Goal: Register for event/course

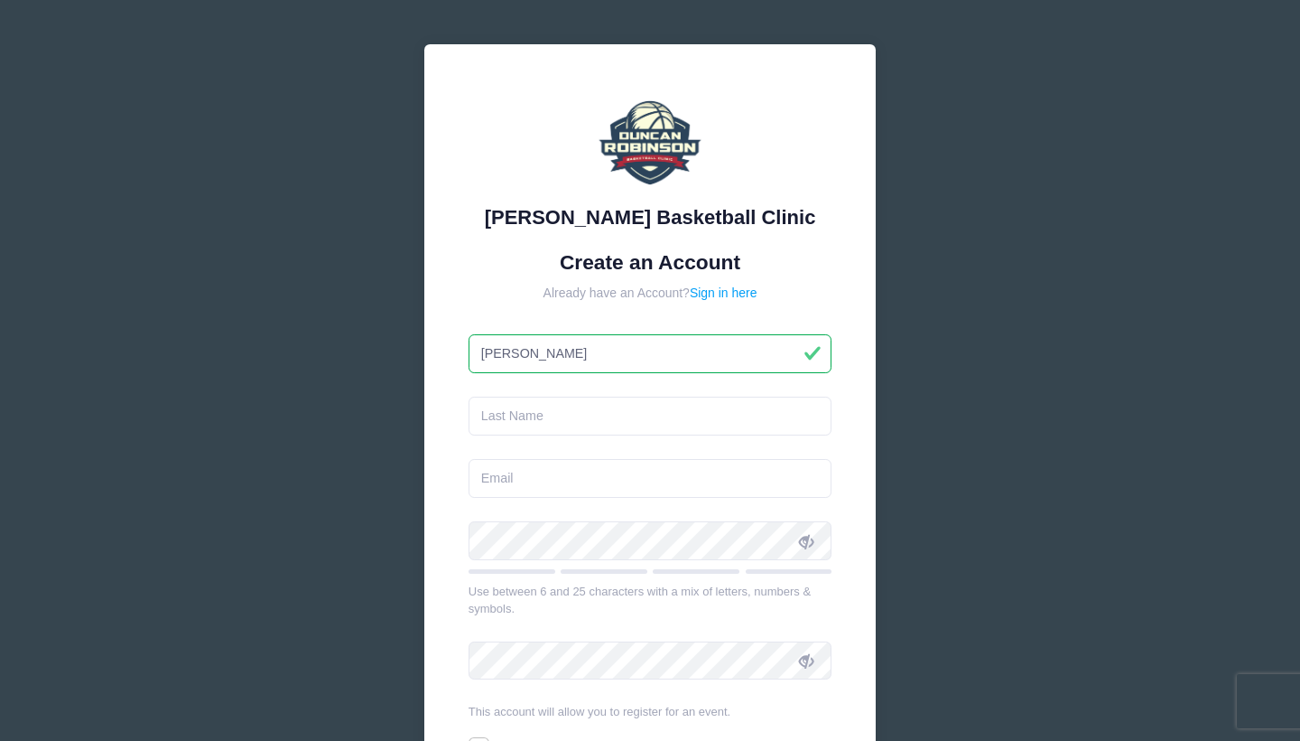
type input "[PERSON_NAME]"
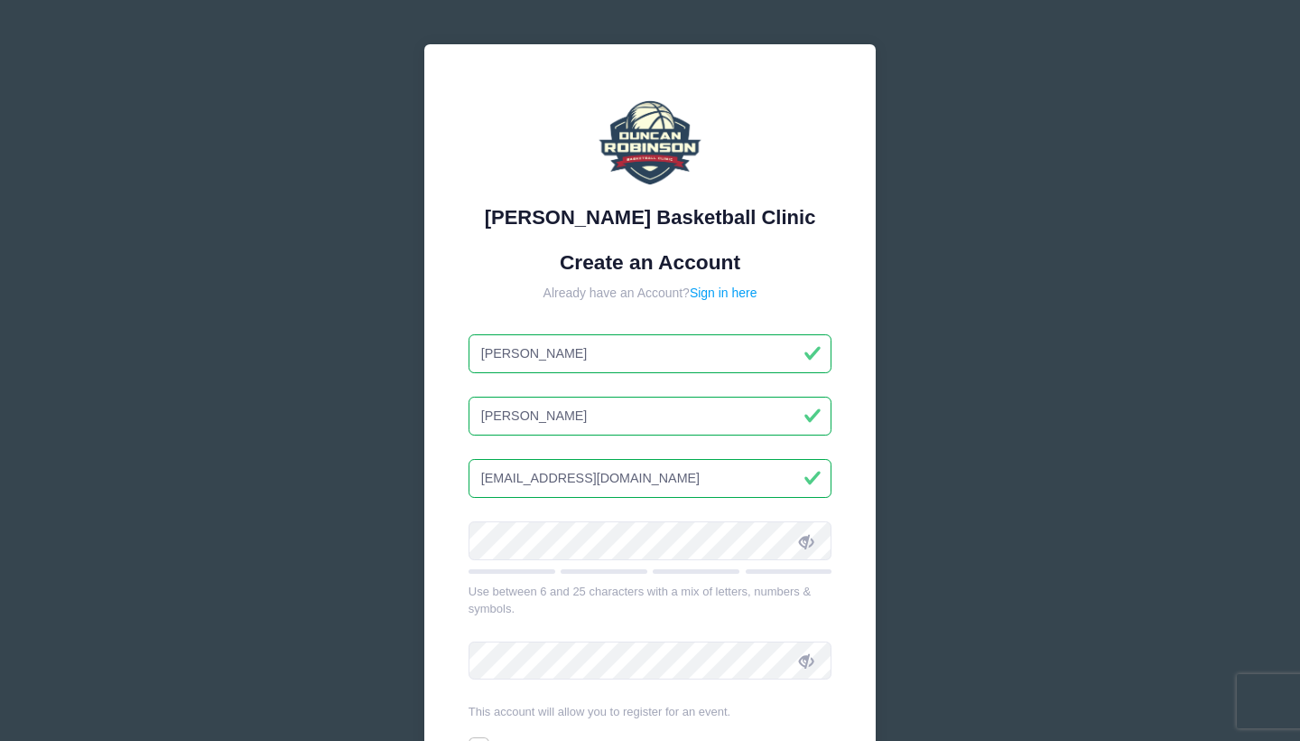
type input "[EMAIL_ADDRESS][DOMAIN_NAME]"
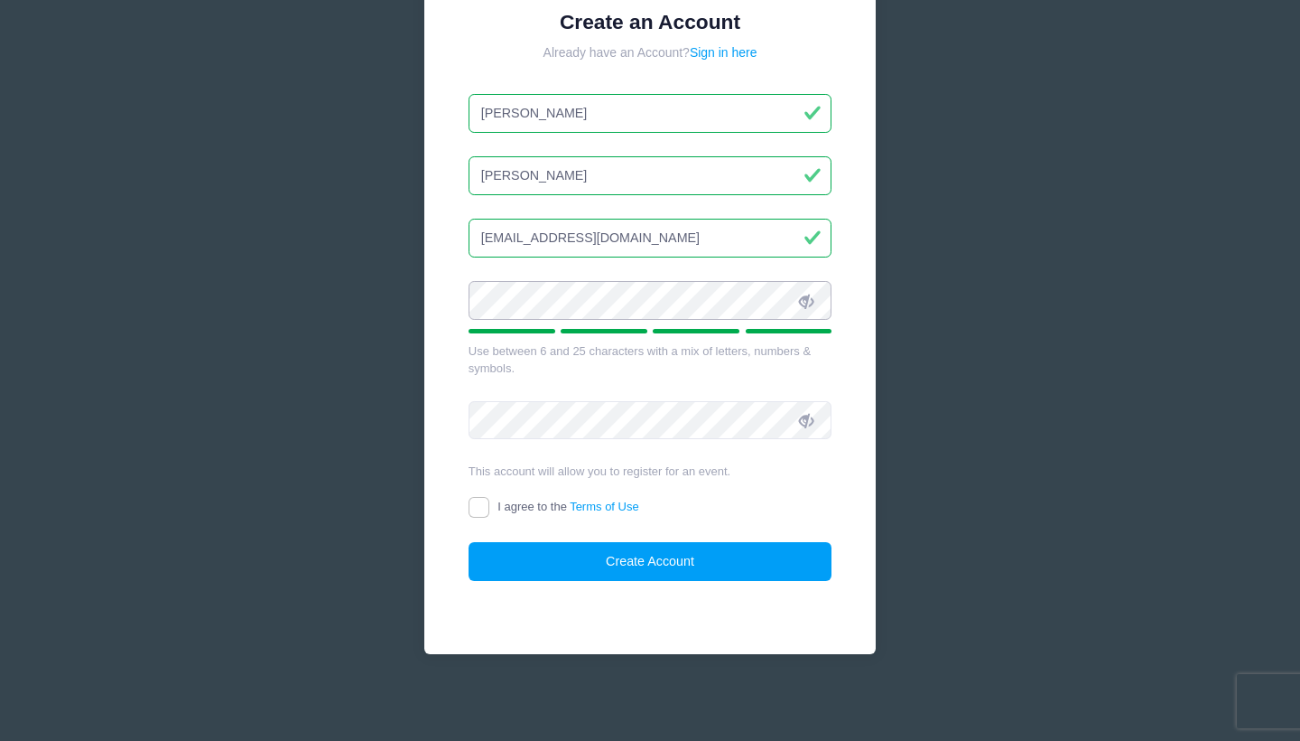
scroll to position [239, 0]
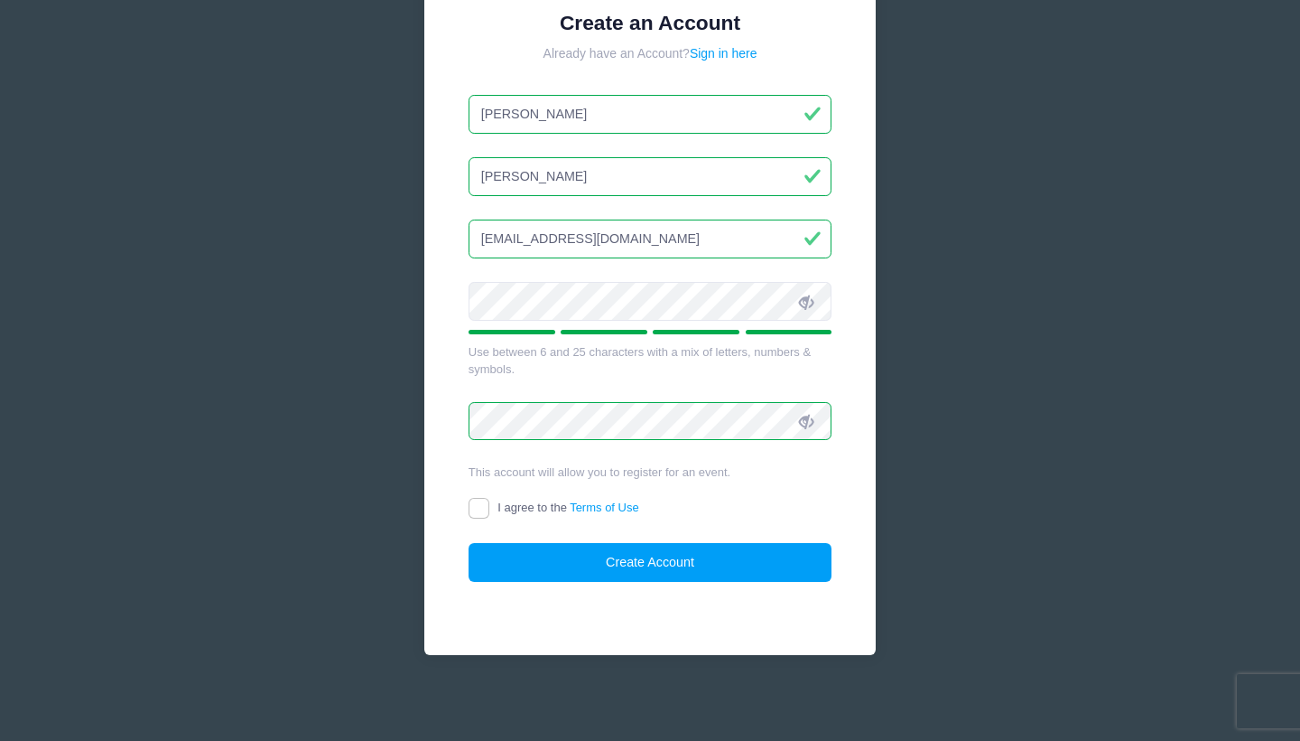
click at [475, 498] on input "I agree to the Terms of Use" at bounding box center [479, 508] width 21 height 21
checkbox input "true"
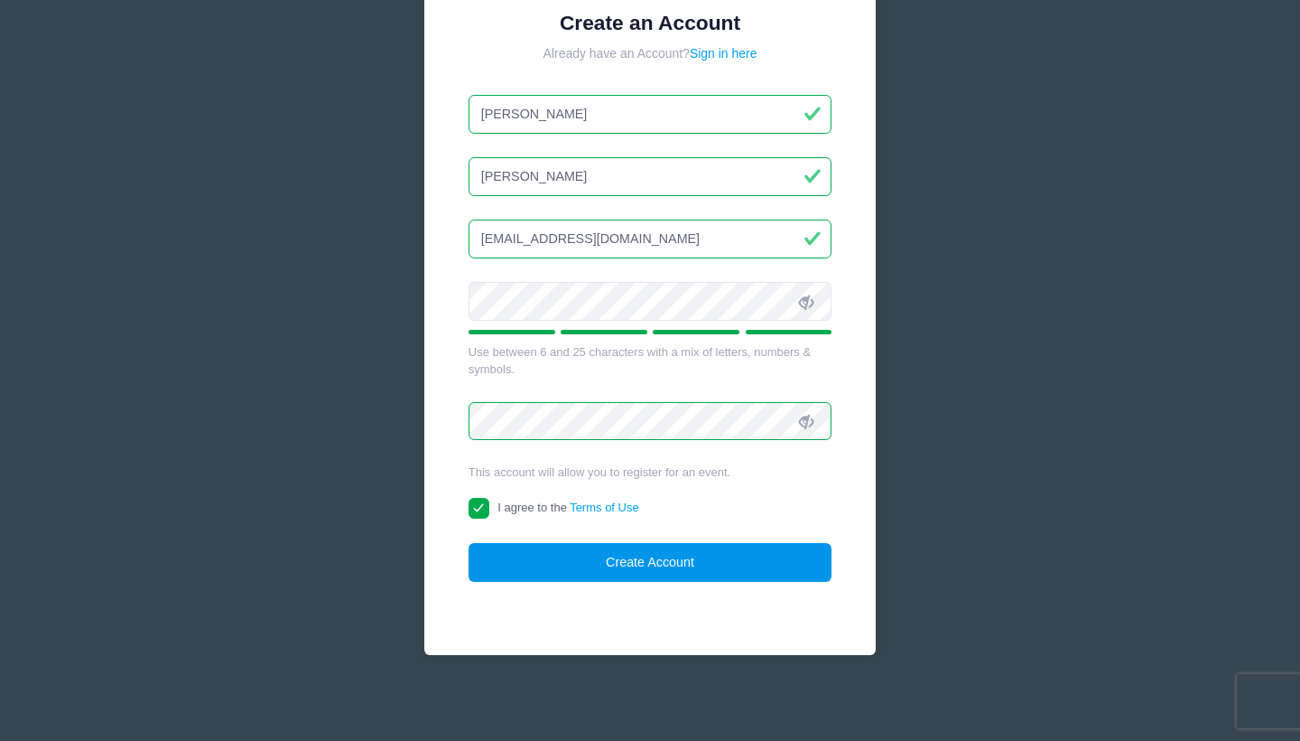
click at [657, 557] on button "Create Account" at bounding box center [651, 562] width 364 height 39
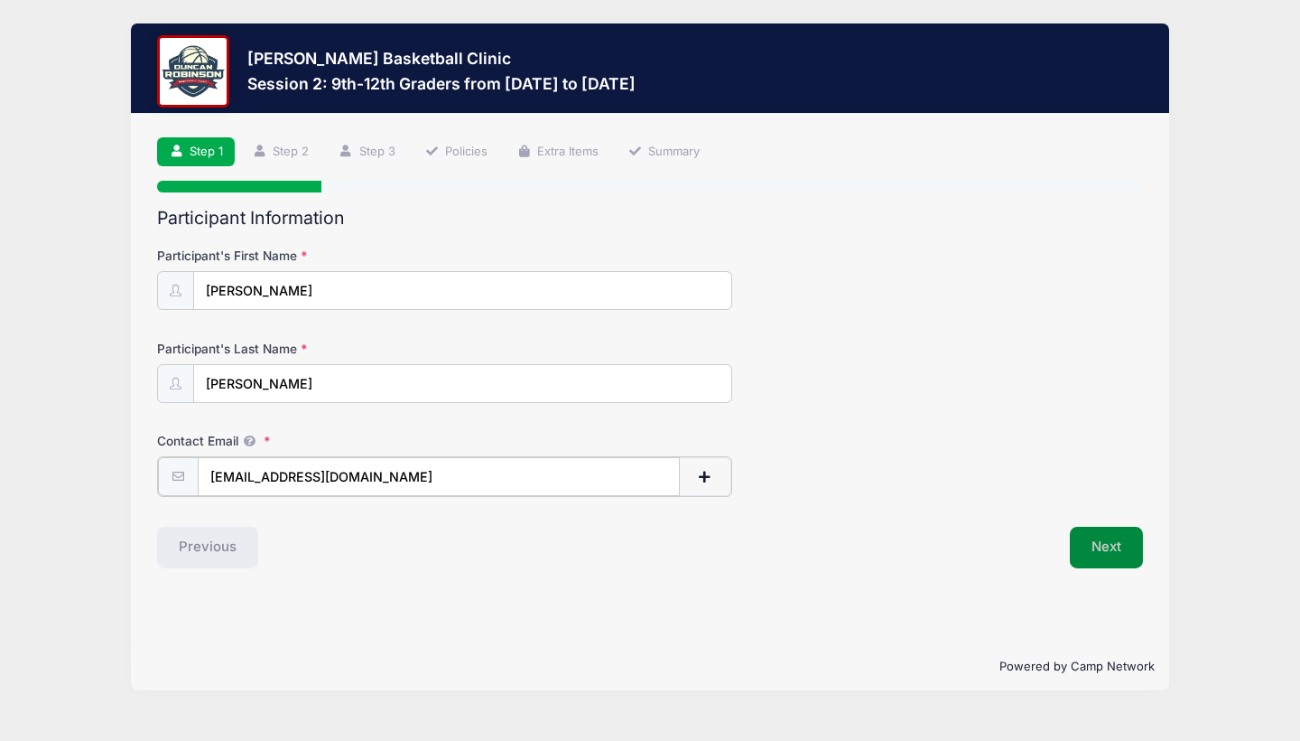
type input "[EMAIL_ADDRESS][DOMAIN_NAME]"
click at [1104, 554] on button "Next" at bounding box center [1106, 546] width 73 height 42
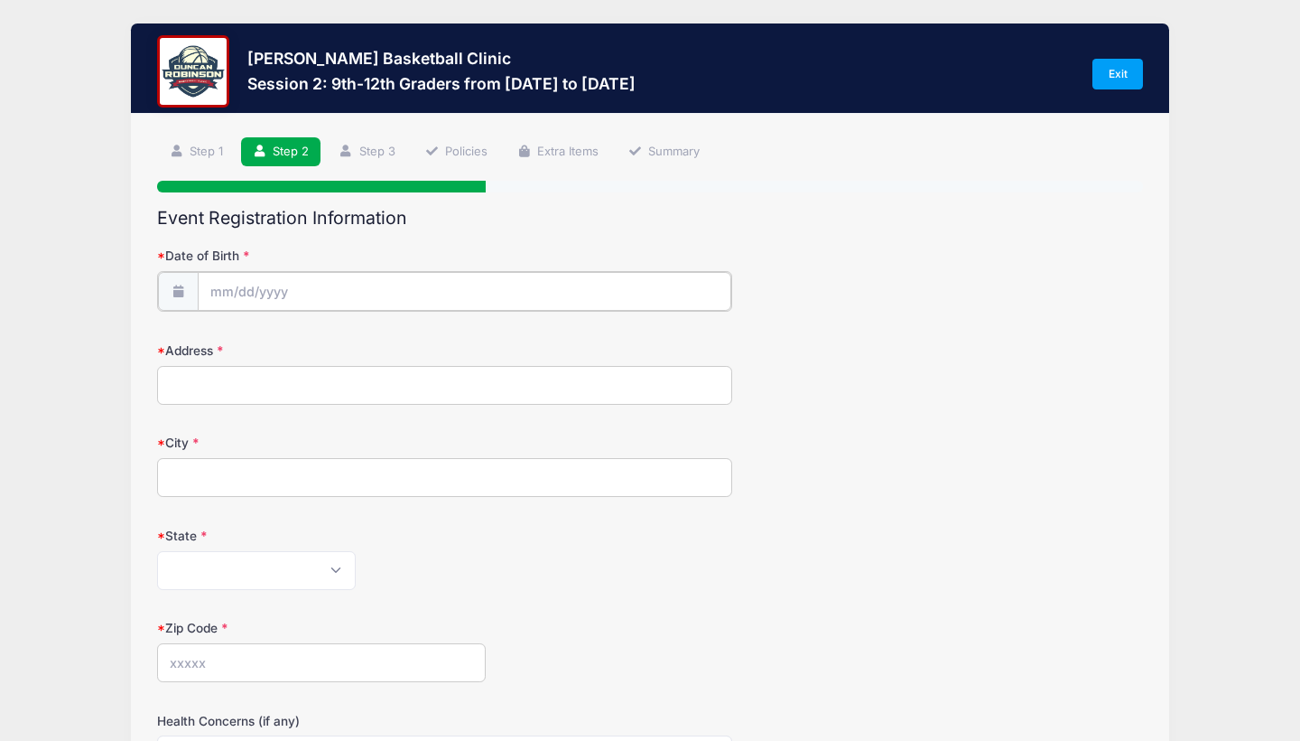
click at [238, 296] on body "Processing Request Please wait... Processing Request Please wait... Processing …" at bounding box center [650, 370] width 1300 height 741
click at [229, 292] on input "Date of Birth" at bounding box center [465, 291] width 534 height 39
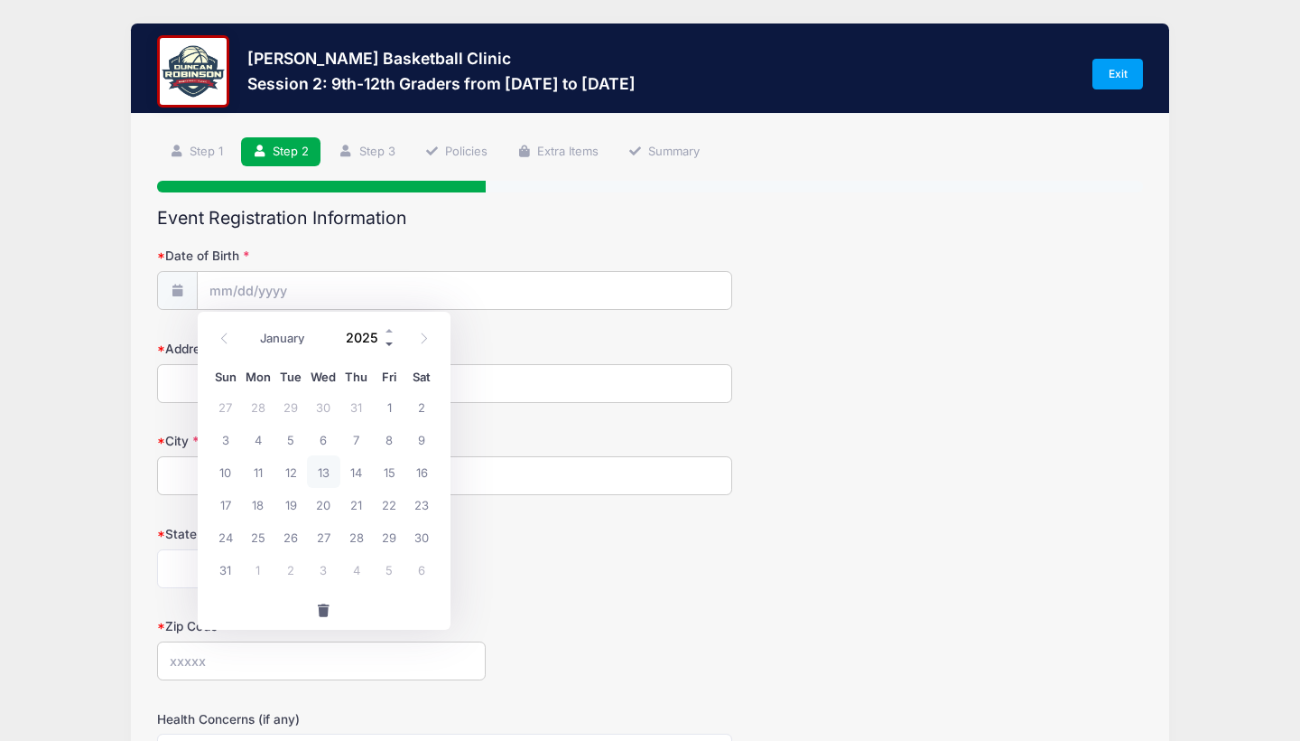
click at [387, 340] on span at bounding box center [390, 344] width 13 height 14
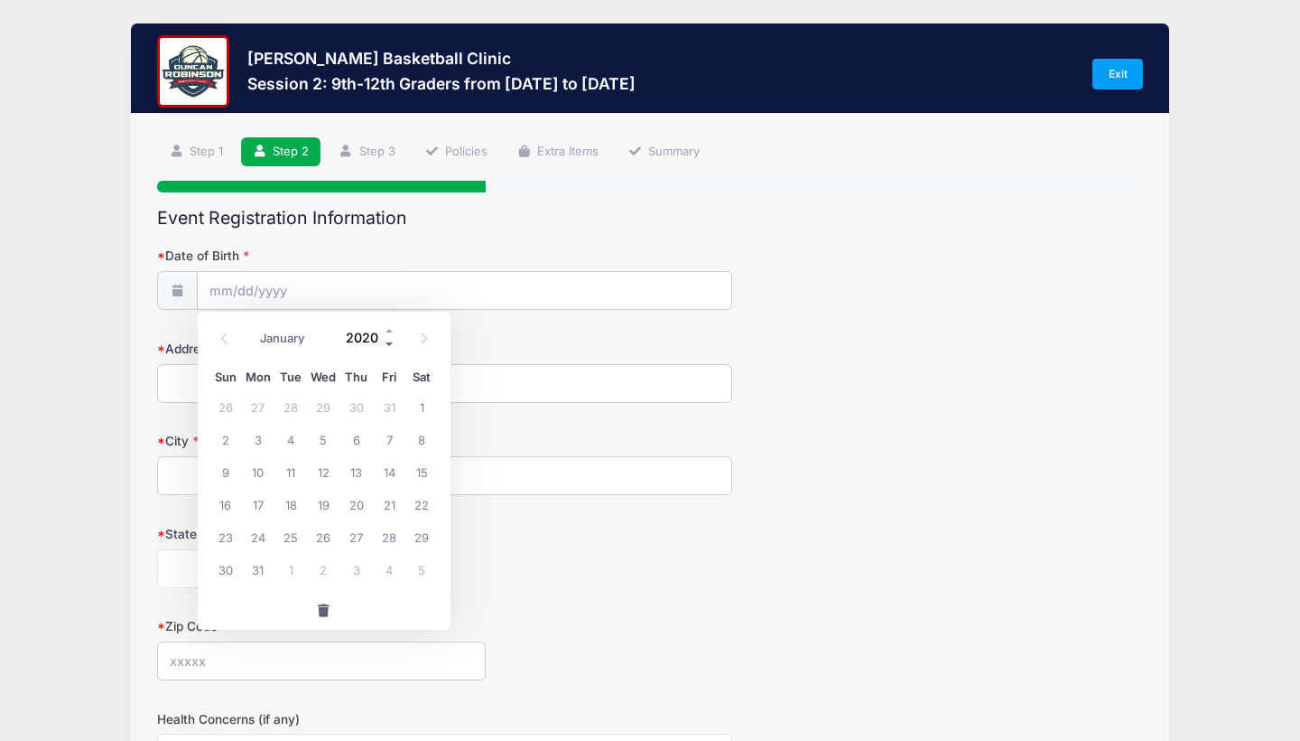
click at [387, 340] on span at bounding box center [390, 344] width 13 height 14
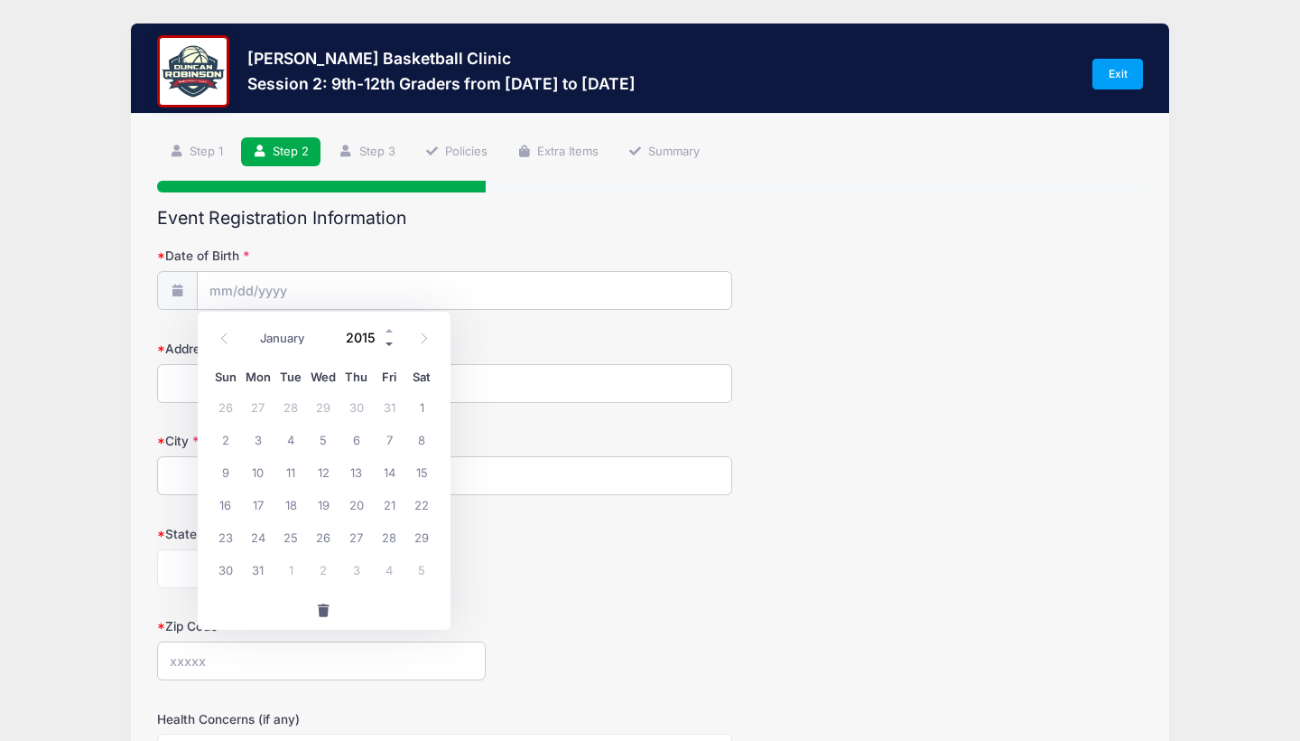
click at [387, 340] on span at bounding box center [390, 344] width 13 height 14
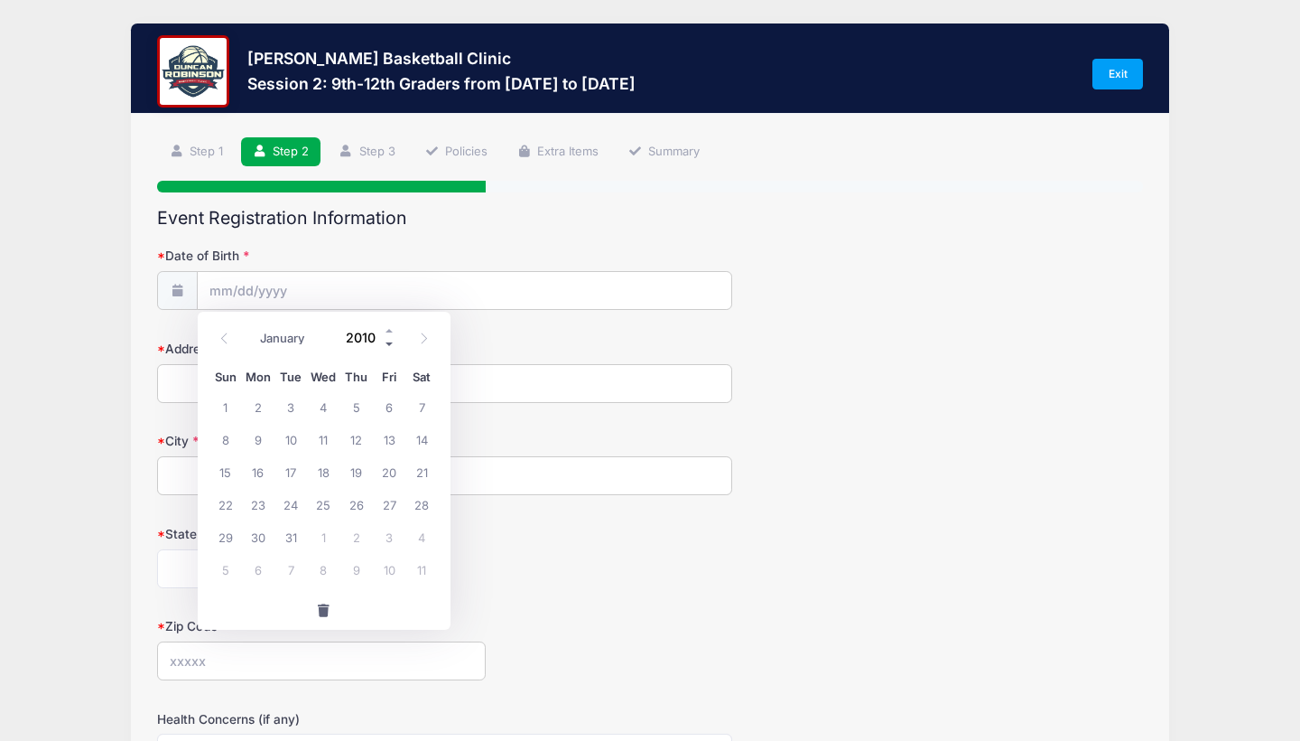
click at [387, 340] on span at bounding box center [390, 344] width 13 height 14
type input "2007"
select select "2"
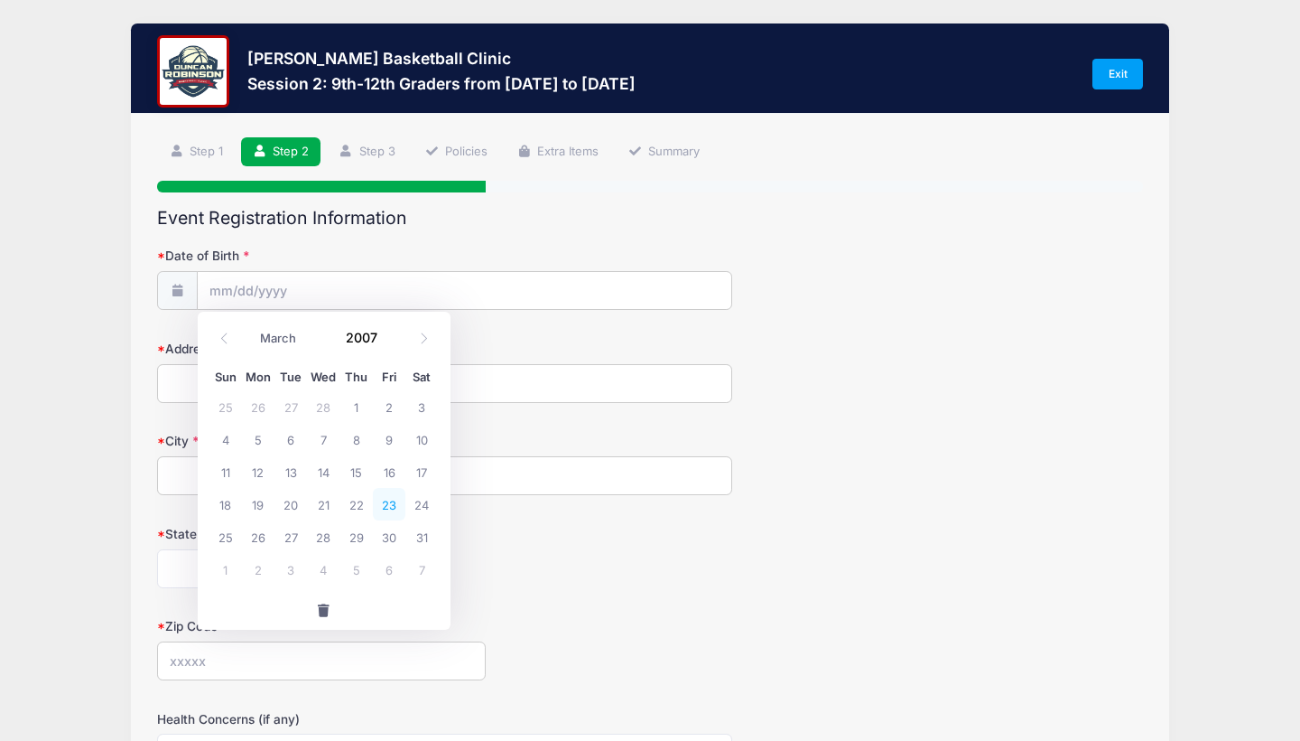
click at [391, 507] on span "23" at bounding box center [389, 504] width 33 height 33
type input "03/23/2007"
click at [232, 385] on input "Address" at bounding box center [444, 383] width 575 height 39
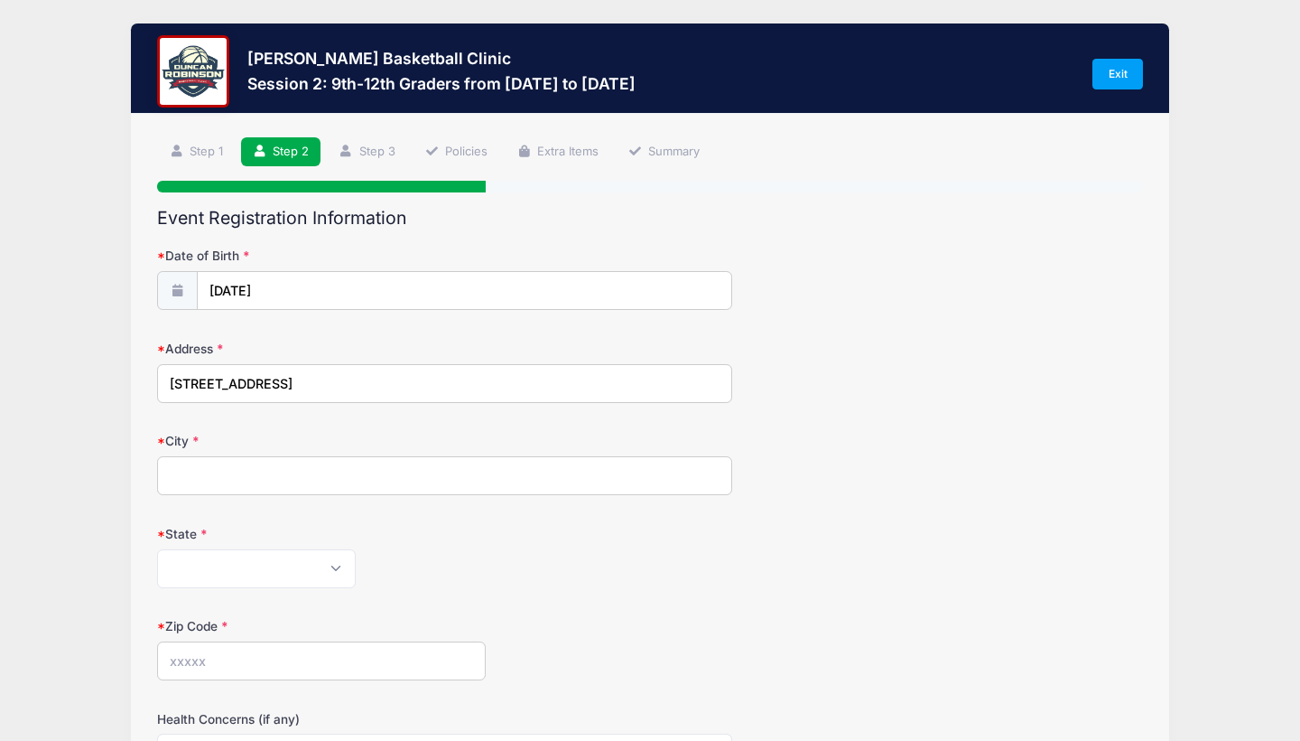
type input "99 Orchard St"
type input "Portsmouth"
select select "NH"
click at [185, 662] on input "Zip Code" at bounding box center [321, 660] width 329 height 39
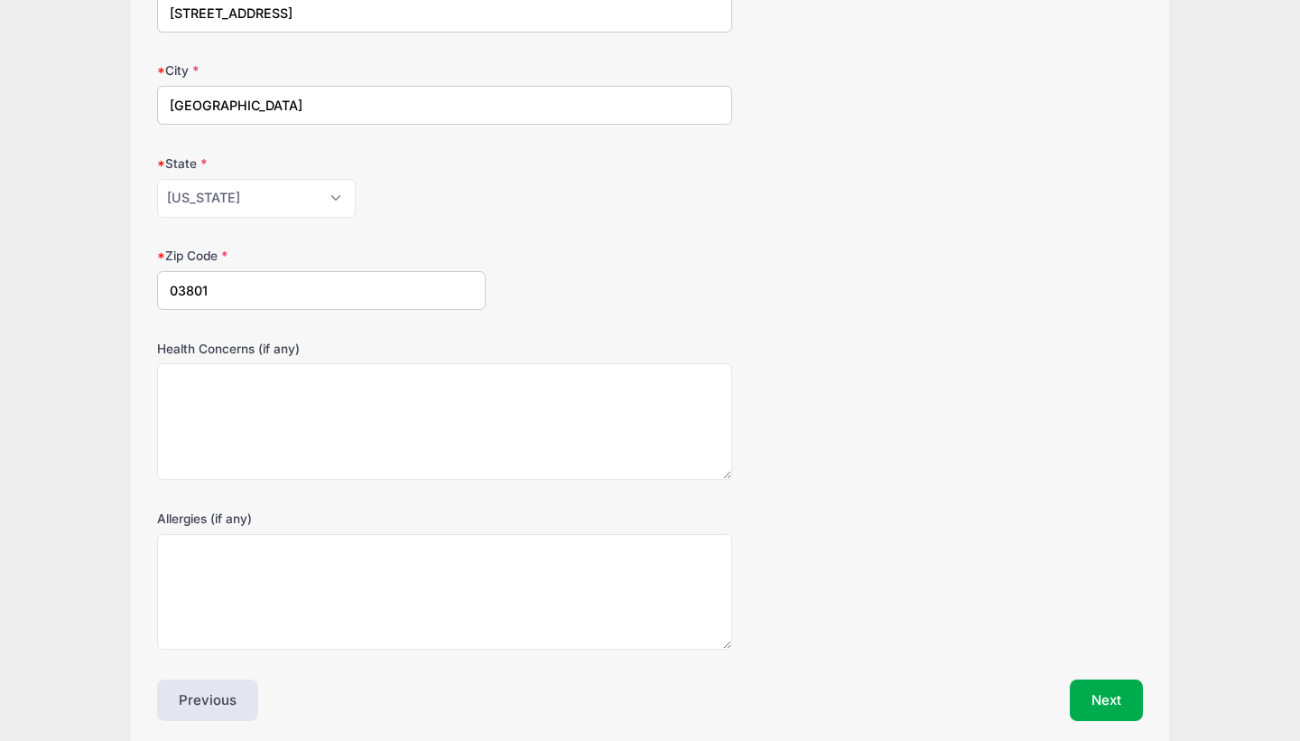
scroll to position [377, 0]
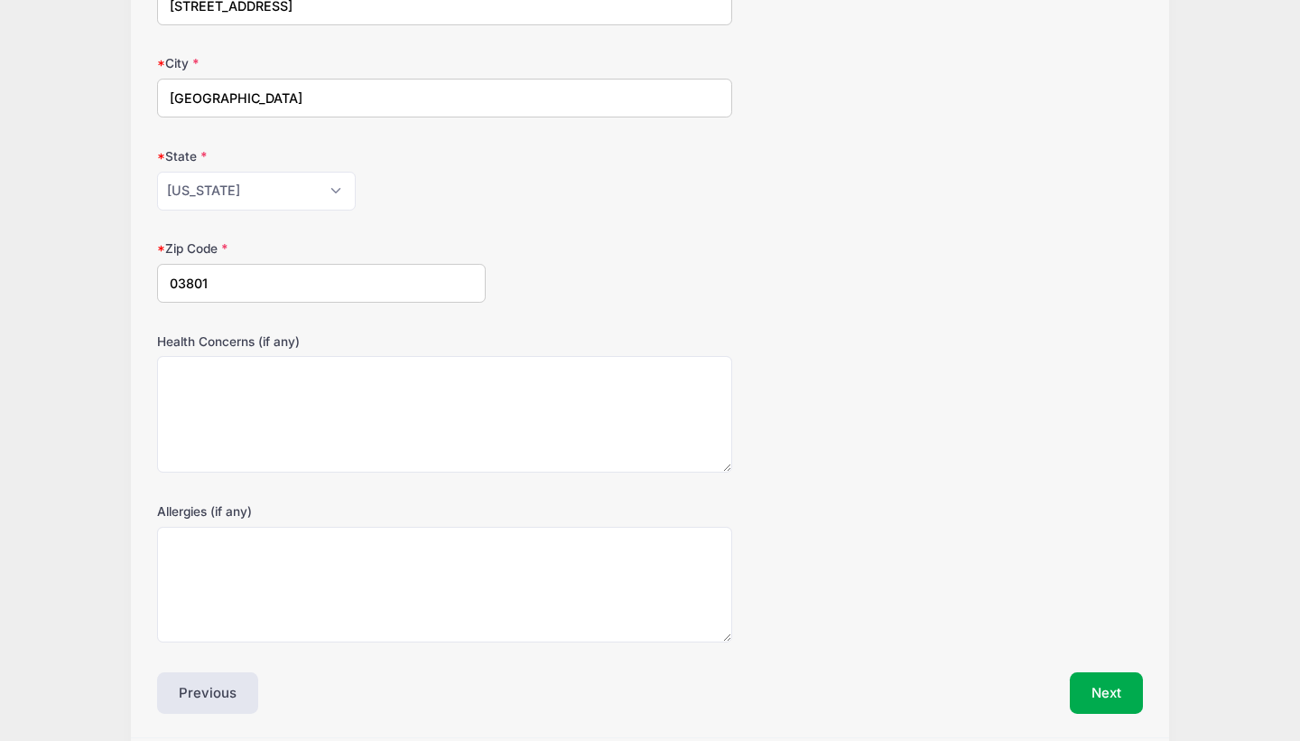
type input "03801"
click at [229, 407] on textarea "Health Concerns (if any)" at bounding box center [444, 414] width 575 height 116
type textarea "none"
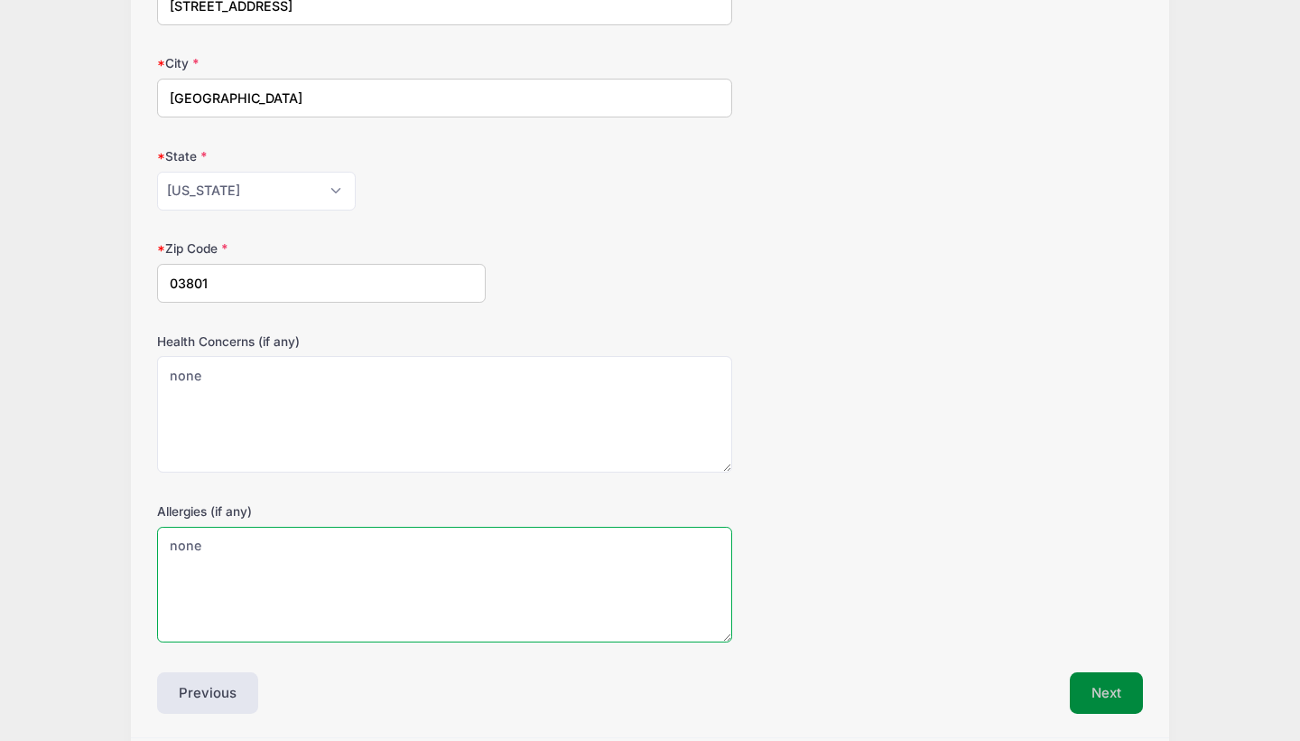
type textarea "none"
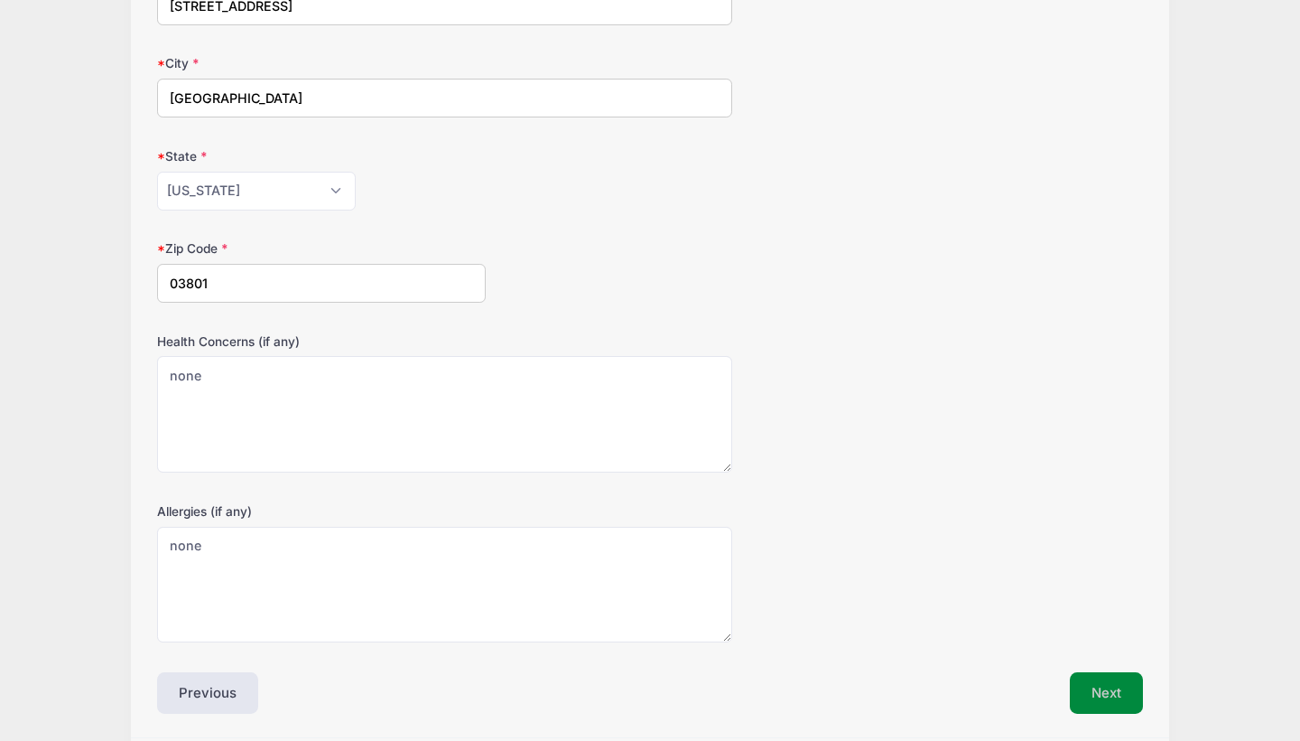
click at [1103, 681] on button "Next" at bounding box center [1106, 693] width 73 height 42
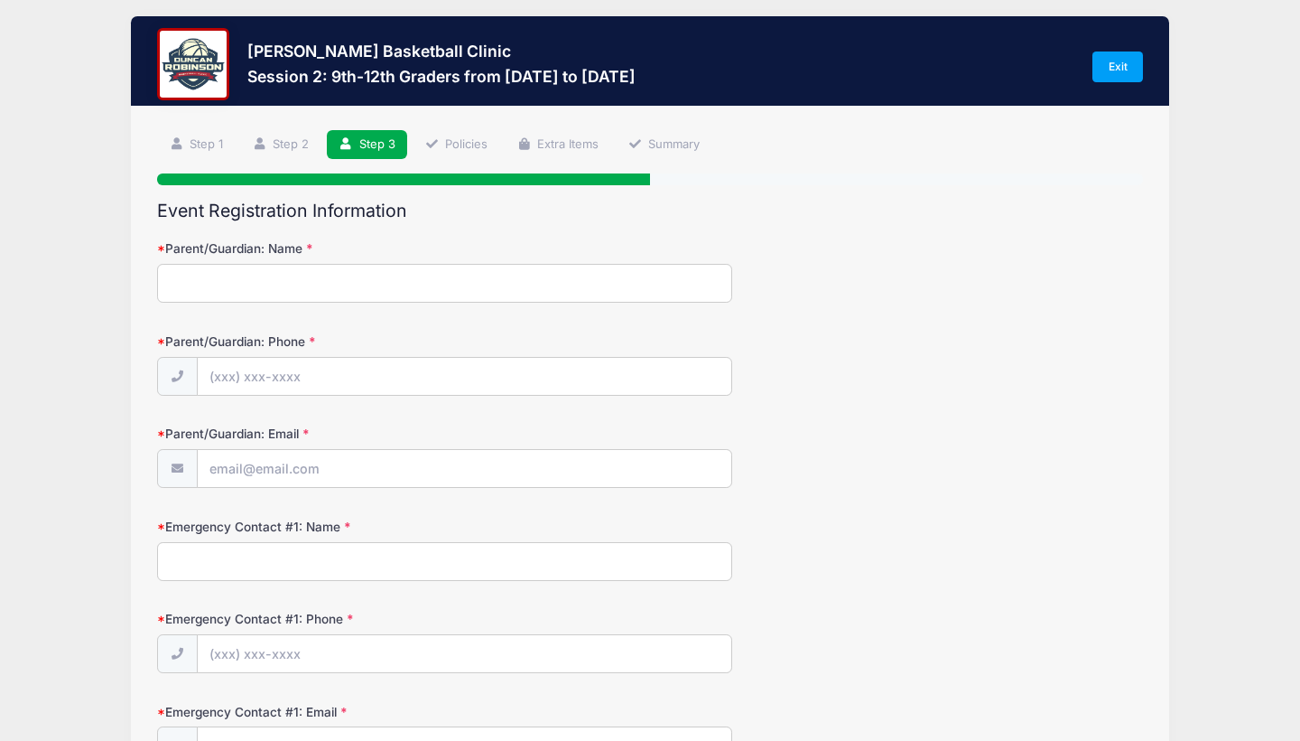
scroll to position [0, 0]
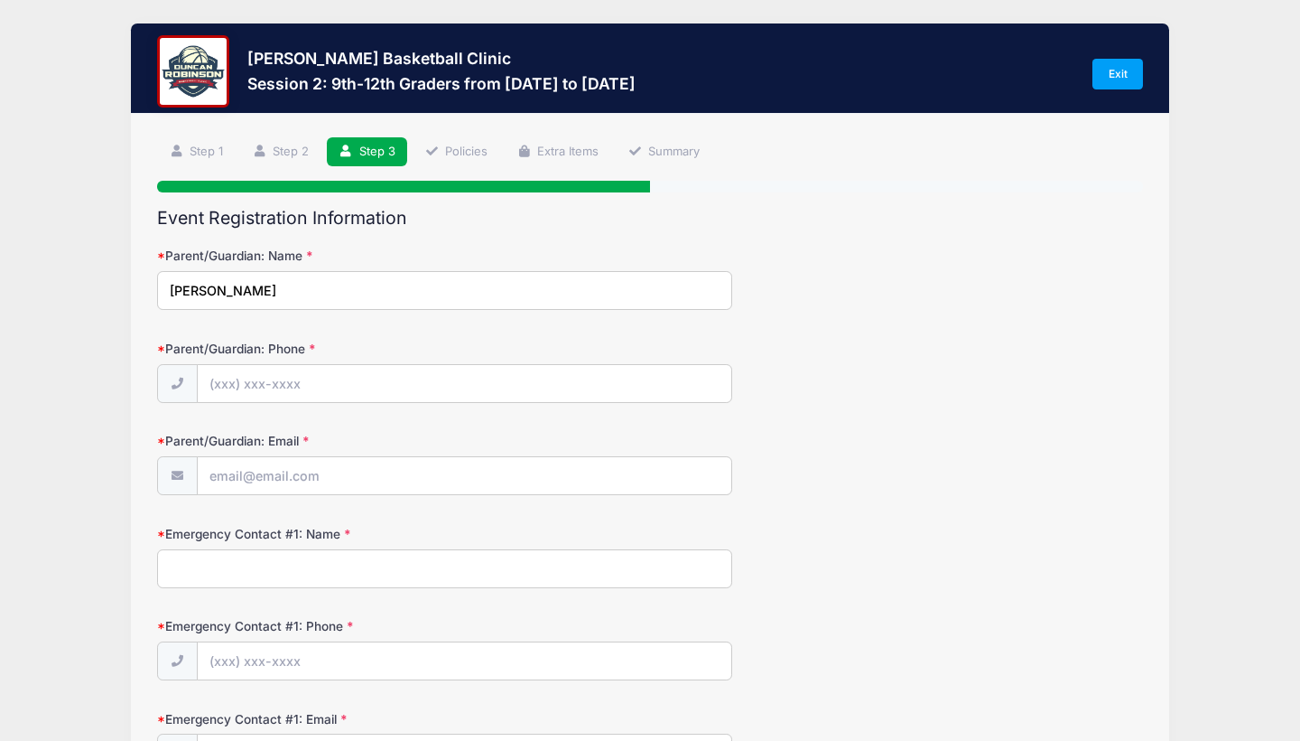
type input "Heather Savage-Erickson"
type input "(901) 355-9677"
type input "[EMAIL_ADDRESS][DOMAIN_NAME]"
type input "Heather Erickson"
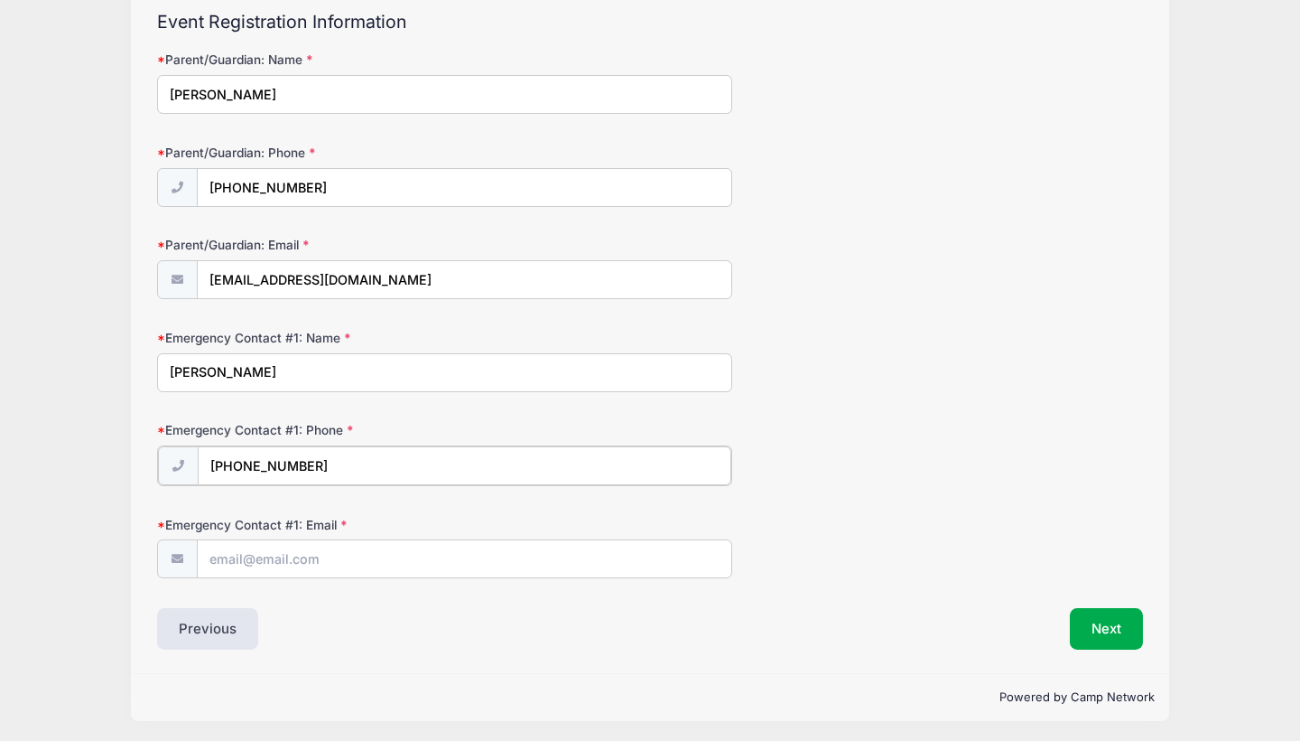
scroll to position [195, 0]
type input "(901) 355-9677"
type input "[EMAIL_ADDRESS][DOMAIN_NAME]"
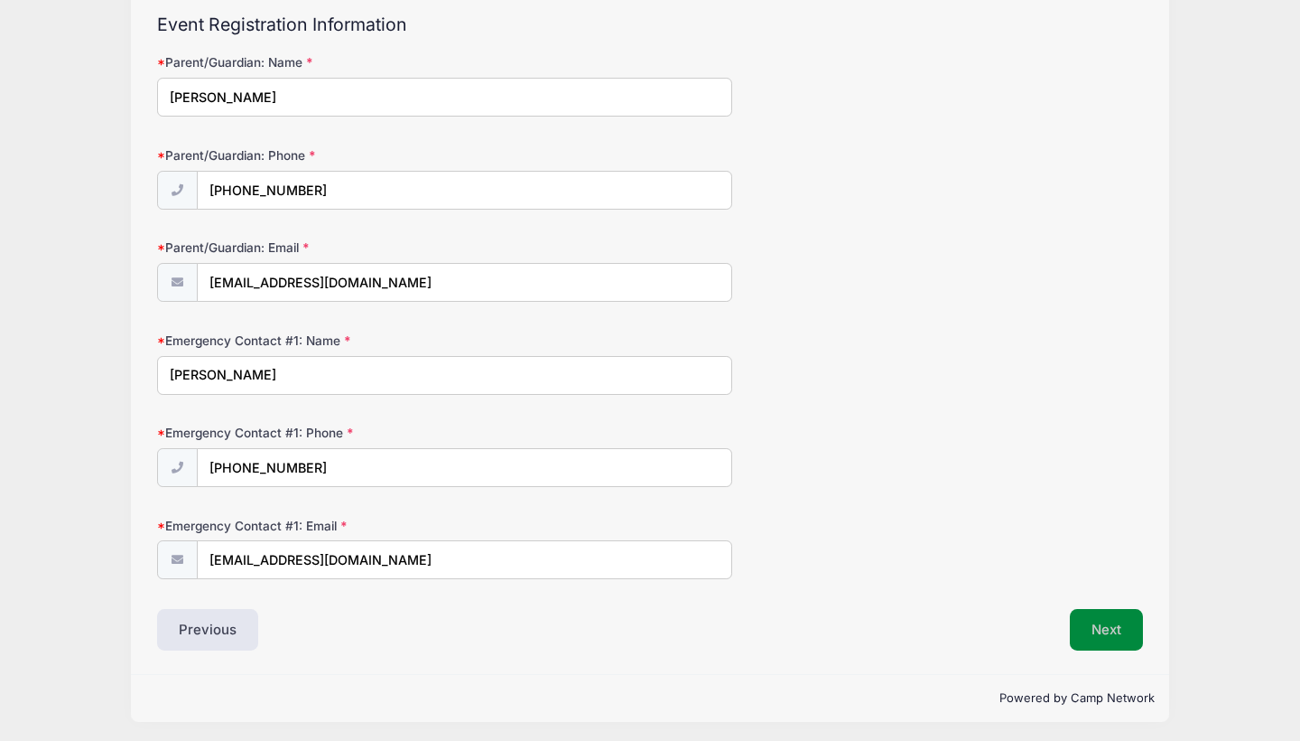
click at [1107, 624] on button "Next" at bounding box center [1106, 630] width 73 height 42
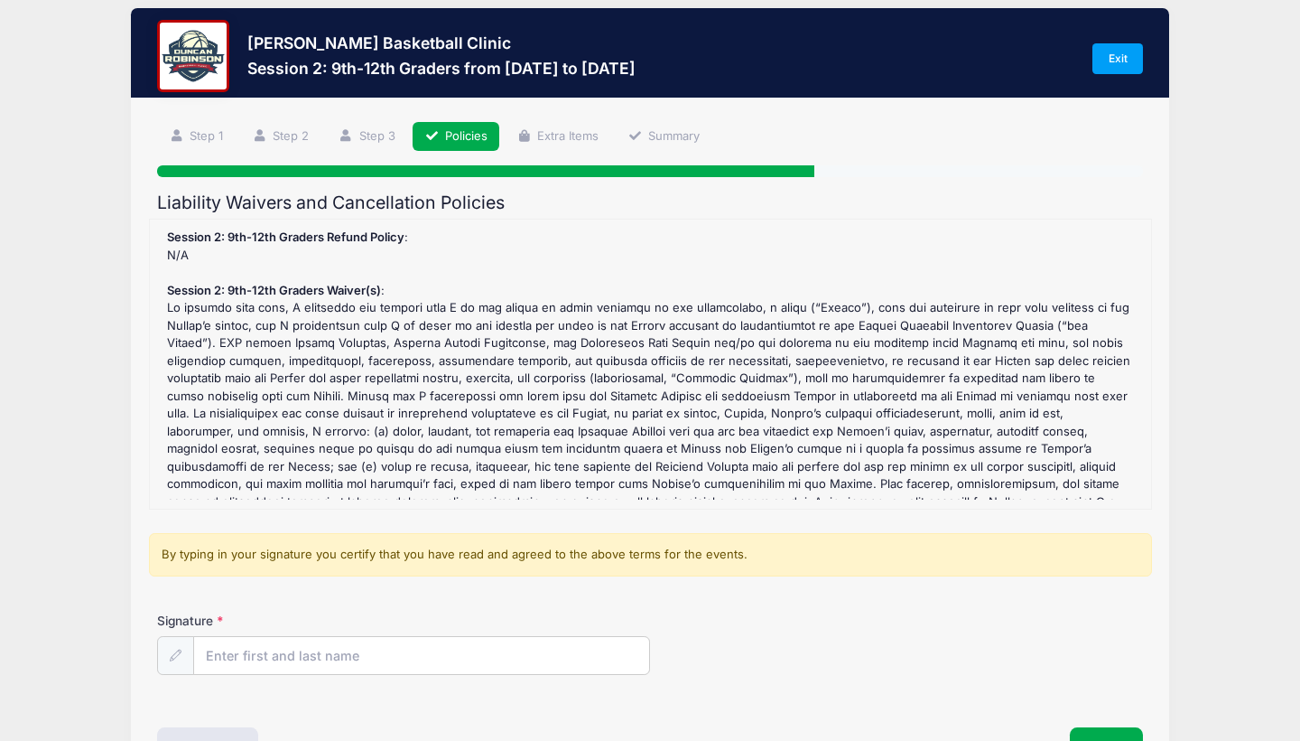
scroll to position [0, 0]
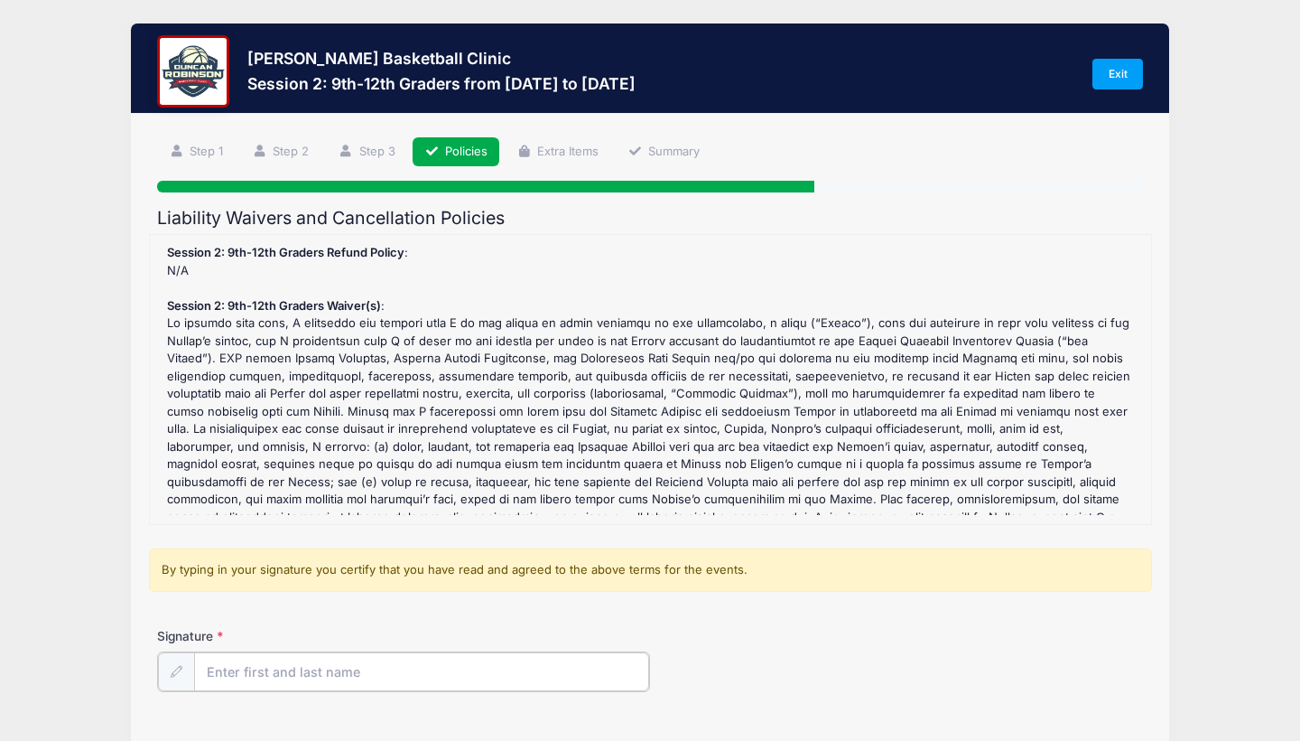
click at [249, 682] on input "Signature" at bounding box center [421, 671] width 455 height 39
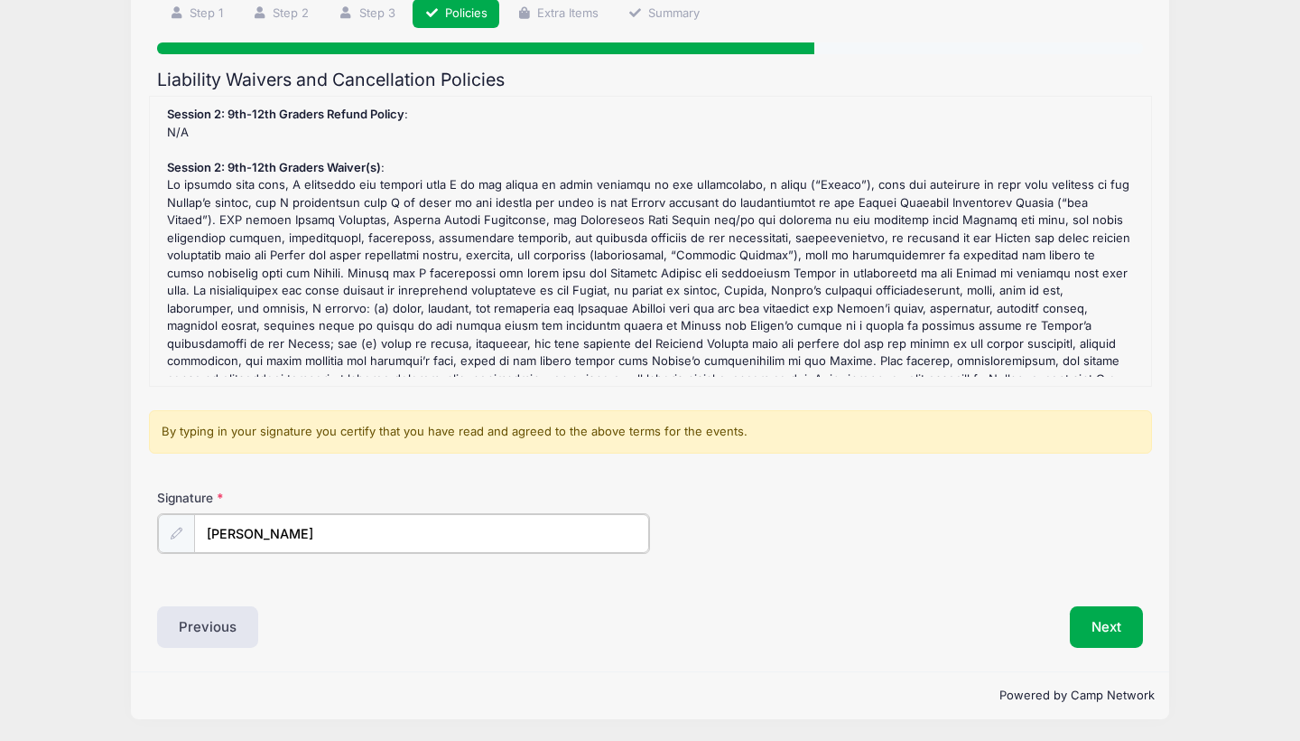
scroll to position [137, 0]
type input "Heather Savage-Erickson"
click at [1083, 629] on button "Next" at bounding box center [1106, 626] width 73 height 42
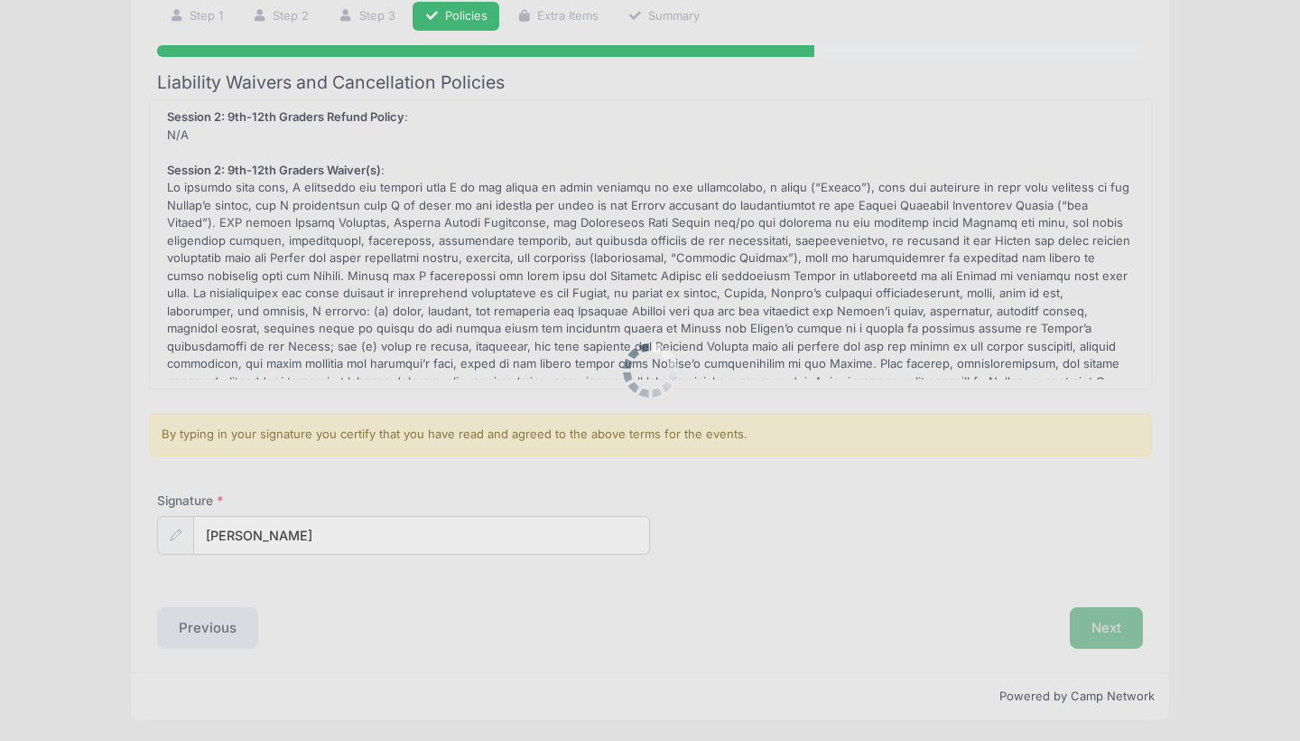
scroll to position [0, 0]
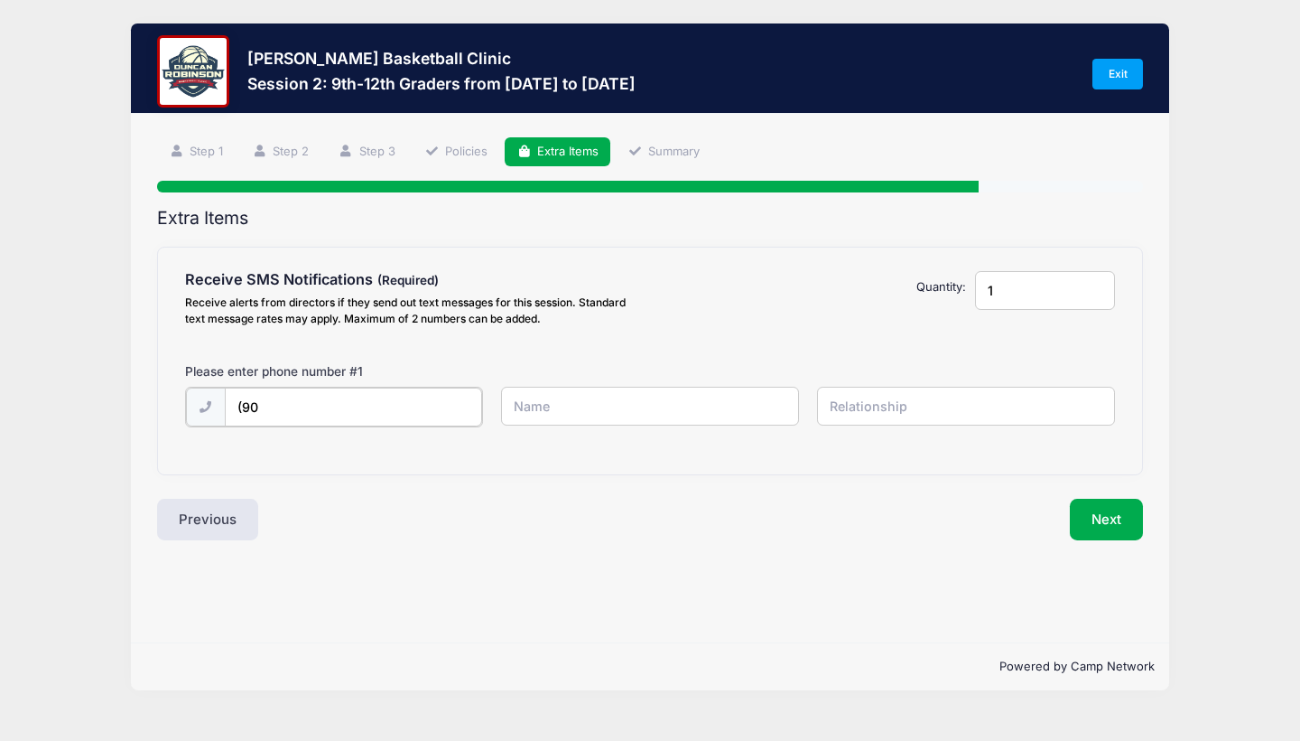
type input "(9"
type input "(603) 501-8940"
type input "Evan"
type input "E"
type input "self"
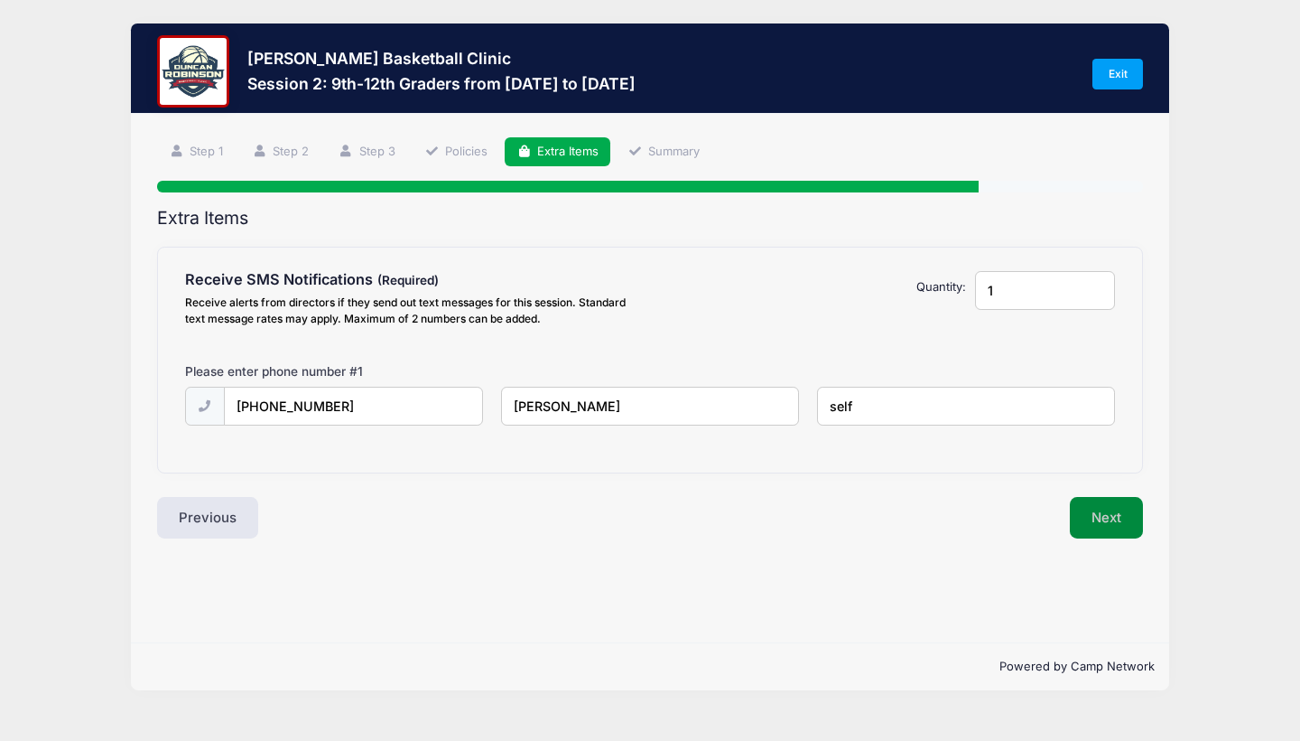
click at [1110, 509] on button "Next" at bounding box center [1106, 518] width 73 height 42
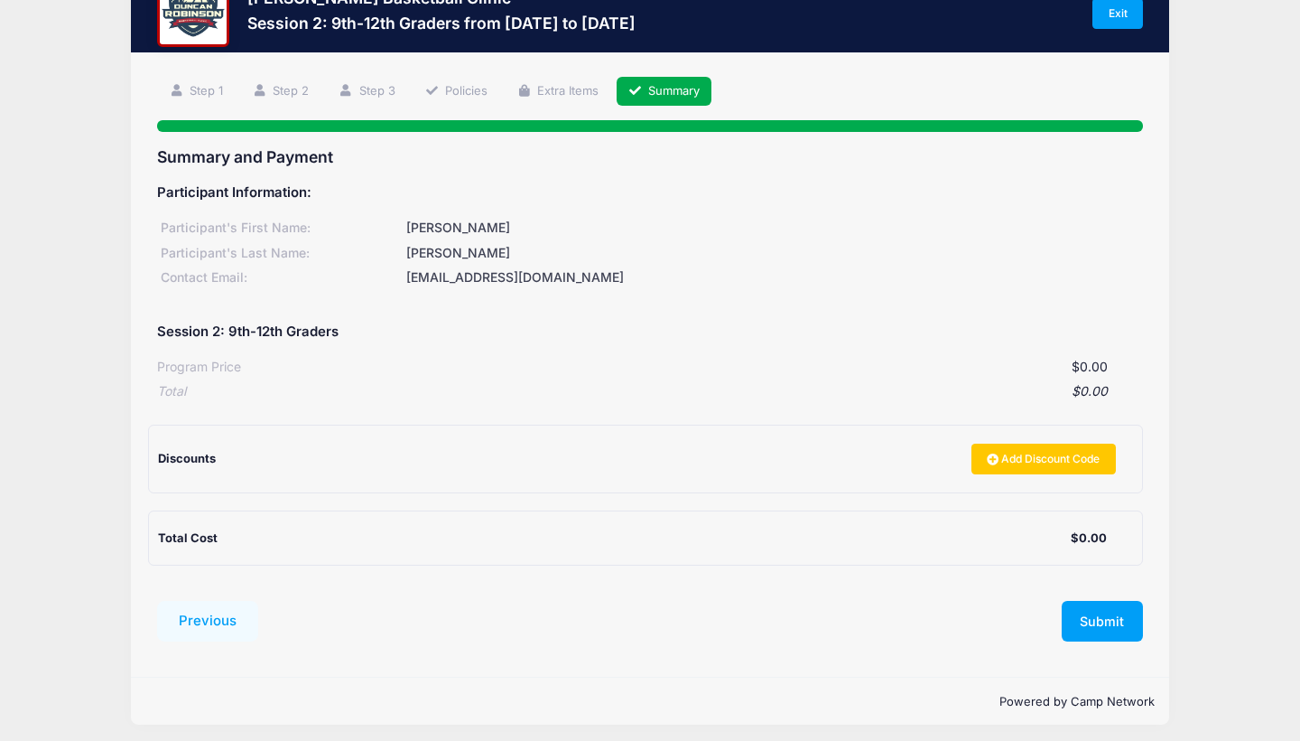
scroll to position [60, 0]
click at [1096, 612] on button "Submit" at bounding box center [1102, 622] width 81 height 42
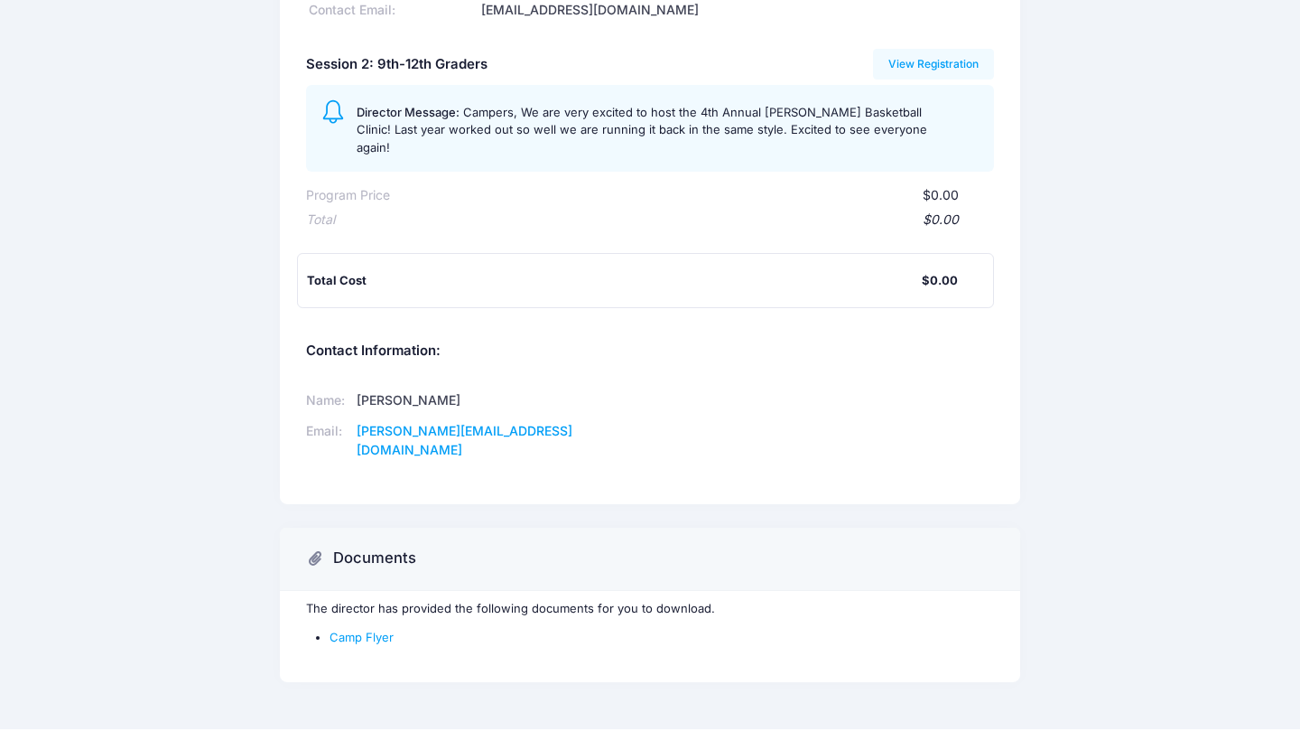
scroll to position [182, 0]
click at [351, 630] on link "Camp Flyer" at bounding box center [362, 637] width 64 height 14
